Goal: Transaction & Acquisition: Book appointment/travel/reservation

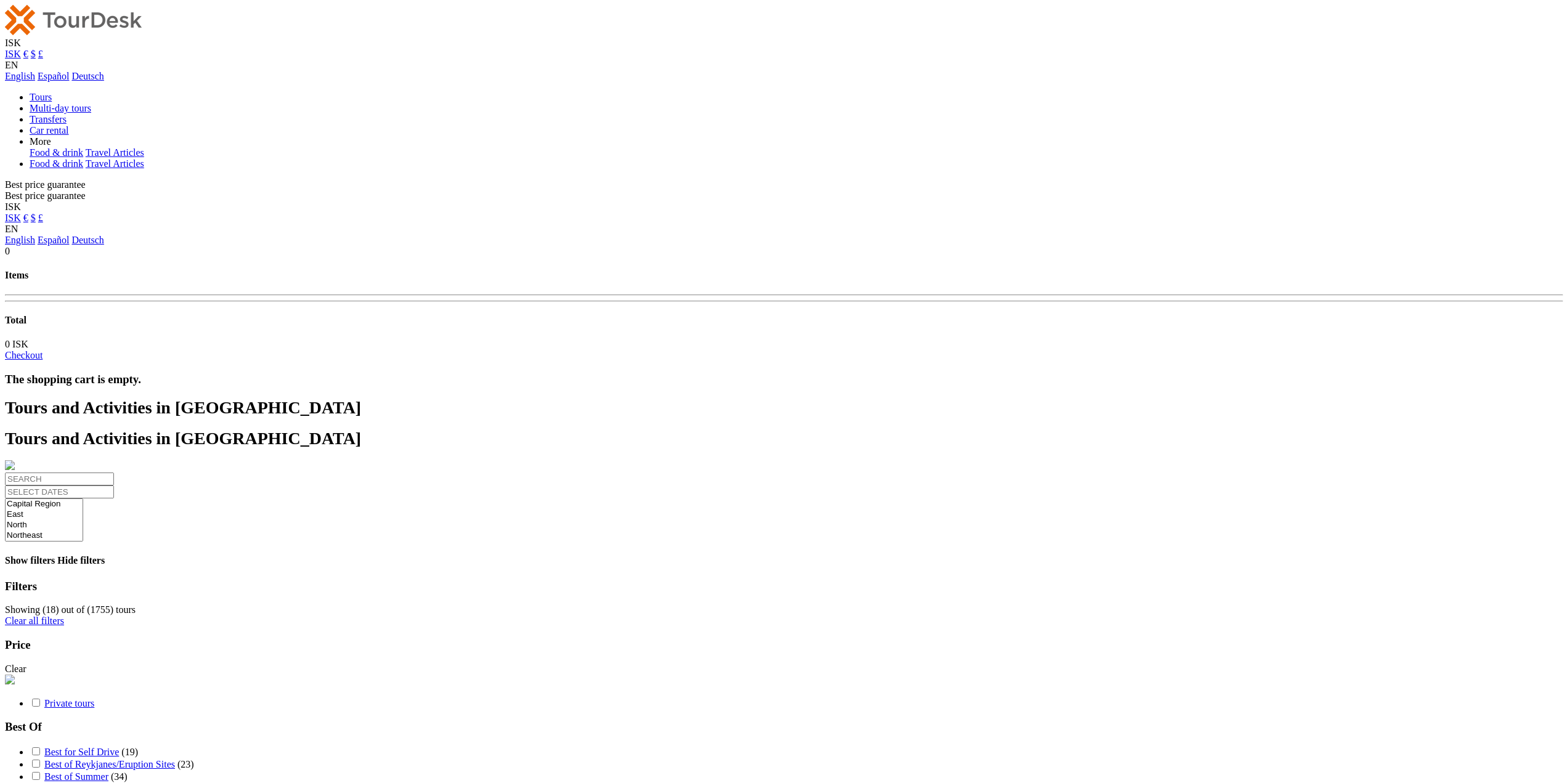
select select
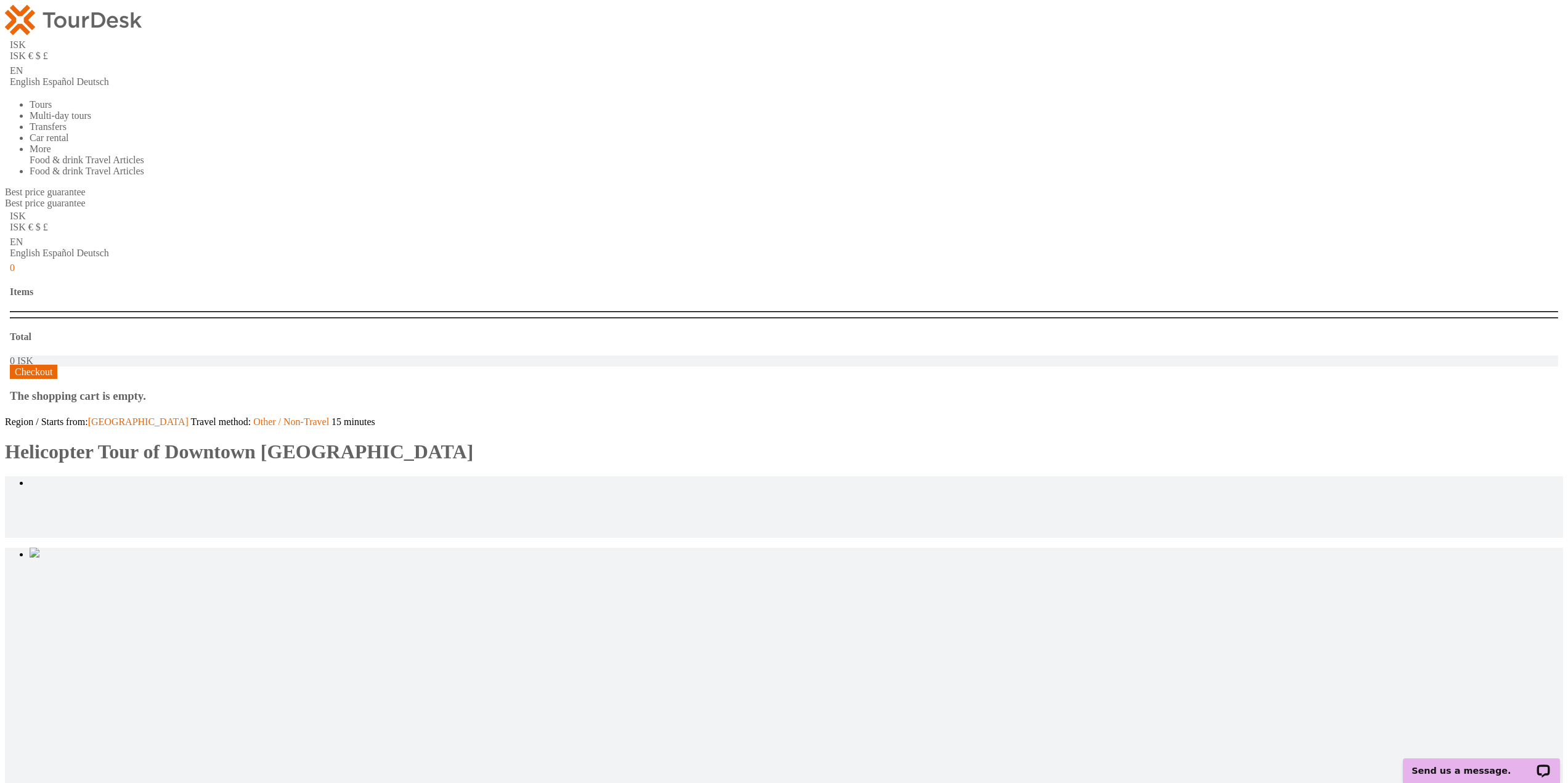
type input "2"
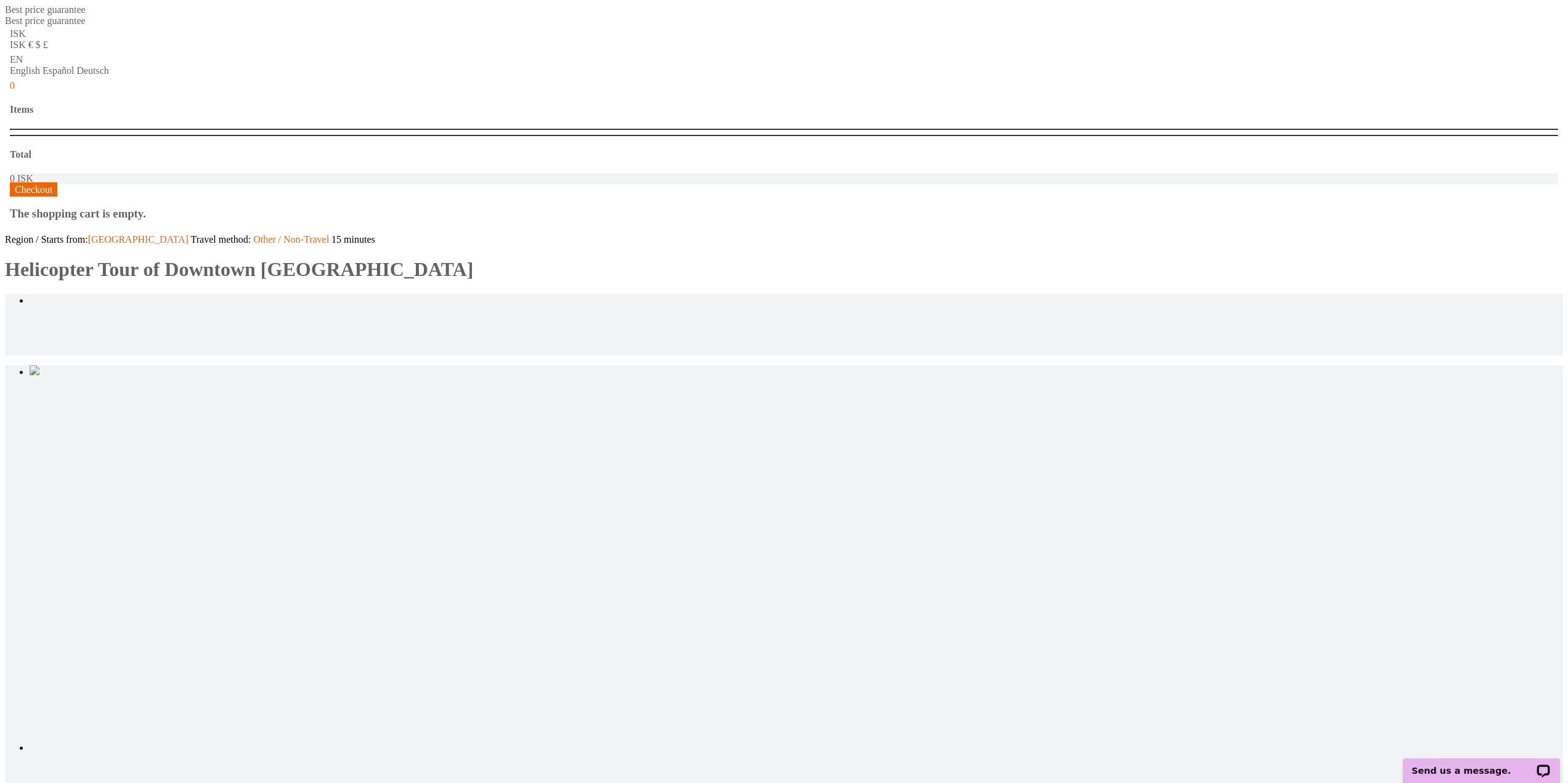
scroll to position [184, 0]
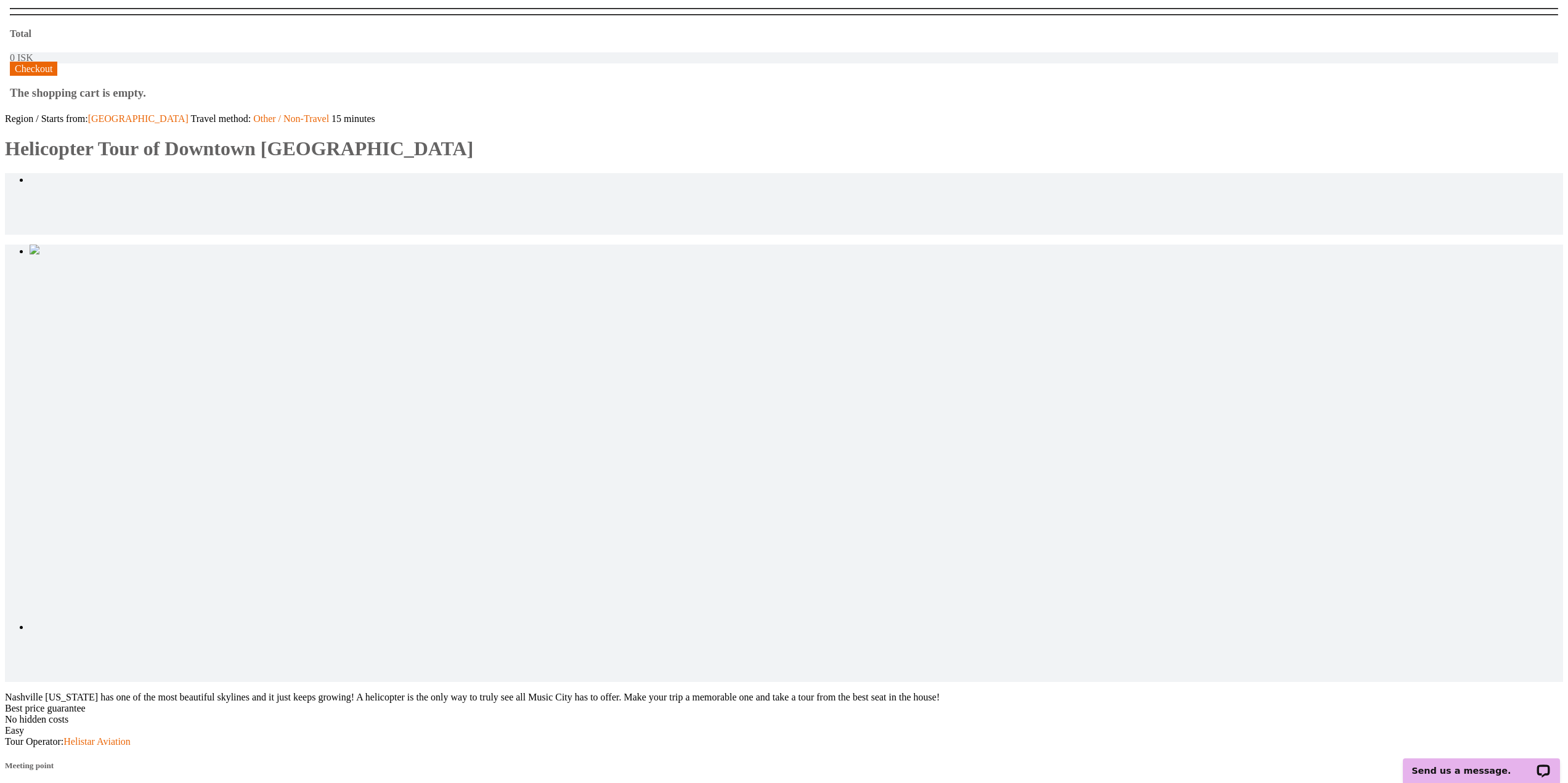
scroll to position [308, 0]
